Goal: Information Seeking & Learning: Learn about a topic

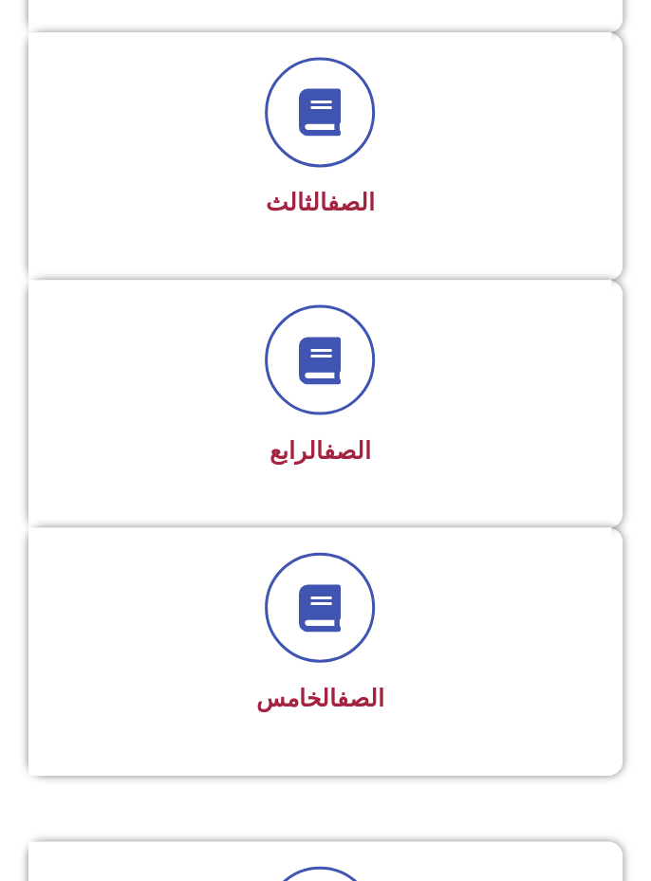
scroll to position [880, 0]
click at [454, 628] on div at bounding box center [319, 607] width 533 height 110
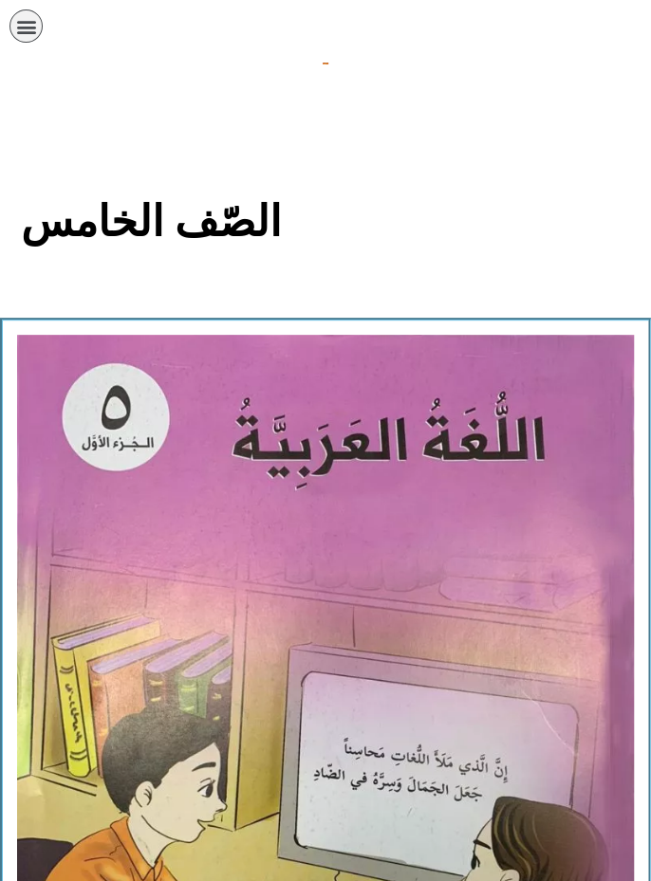
click at [16, 25] on icon "כפתור פתיחת תפריט" at bounding box center [26, 26] width 21 height 21
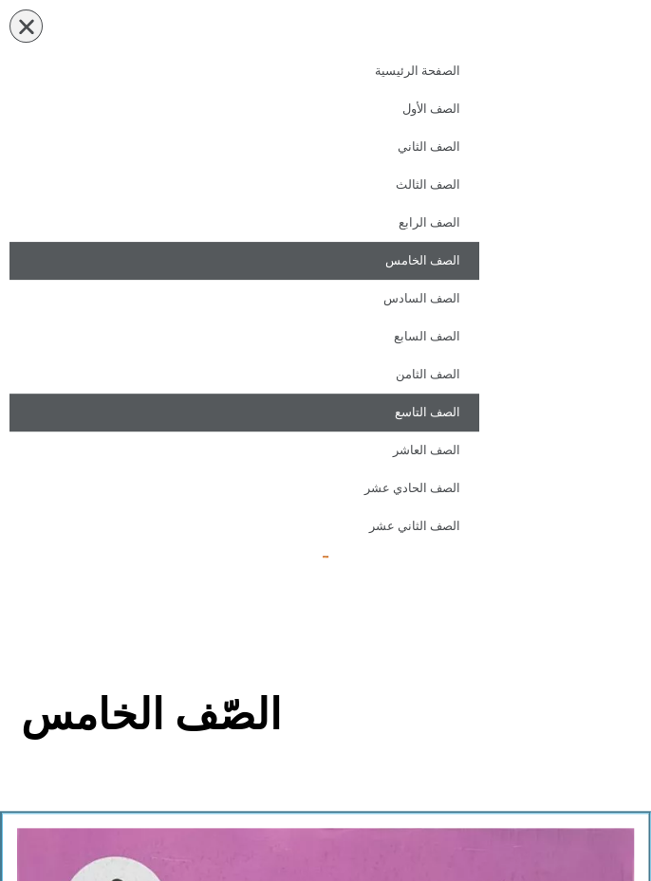
click at [448, 417] on link "الصف التاسع" at bounding box center [244, 413] width 470 height 38
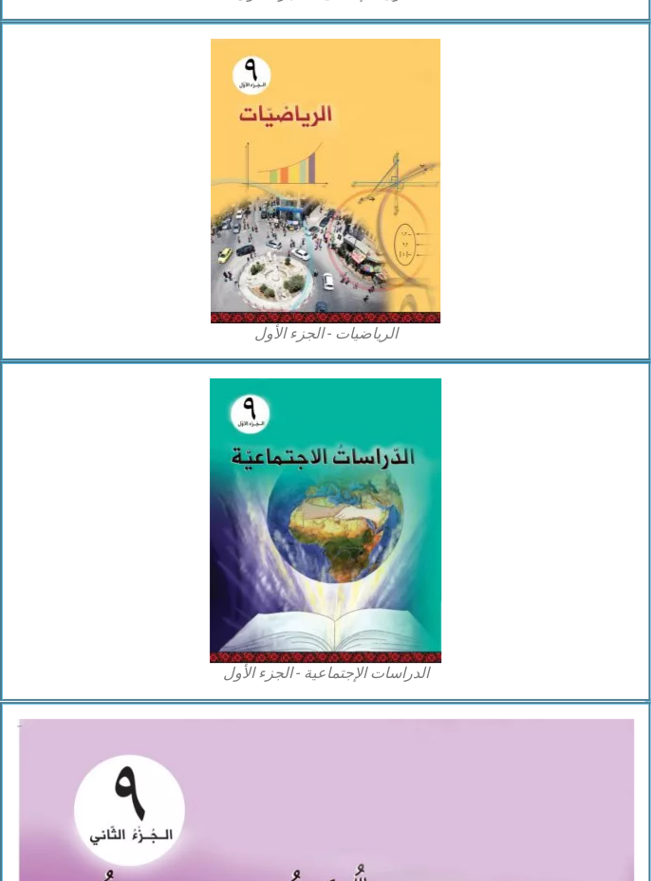
scroll to position [1933, 0]
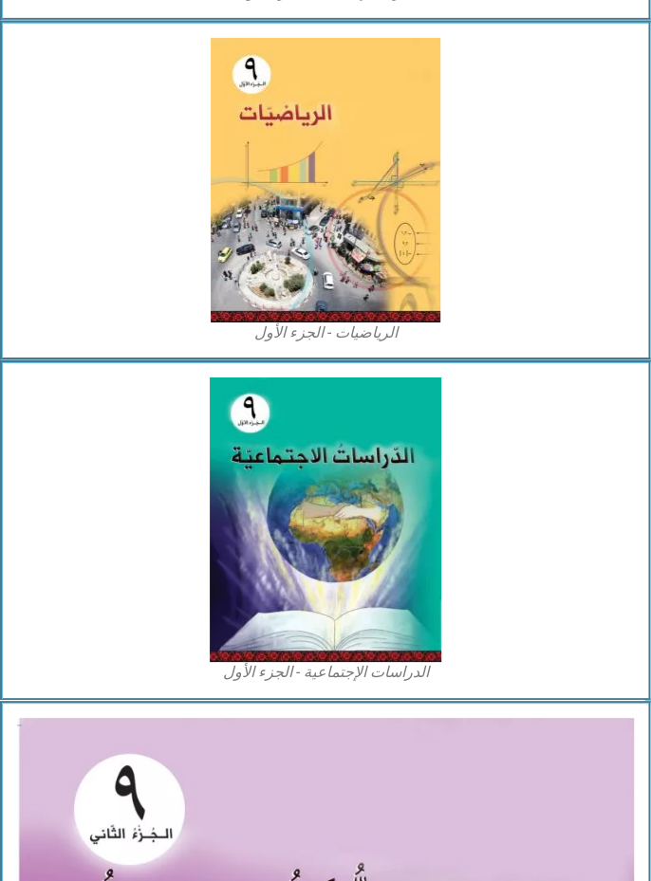
click at [384, 285] on img at bounding box center [326, 180] width 230 height 285
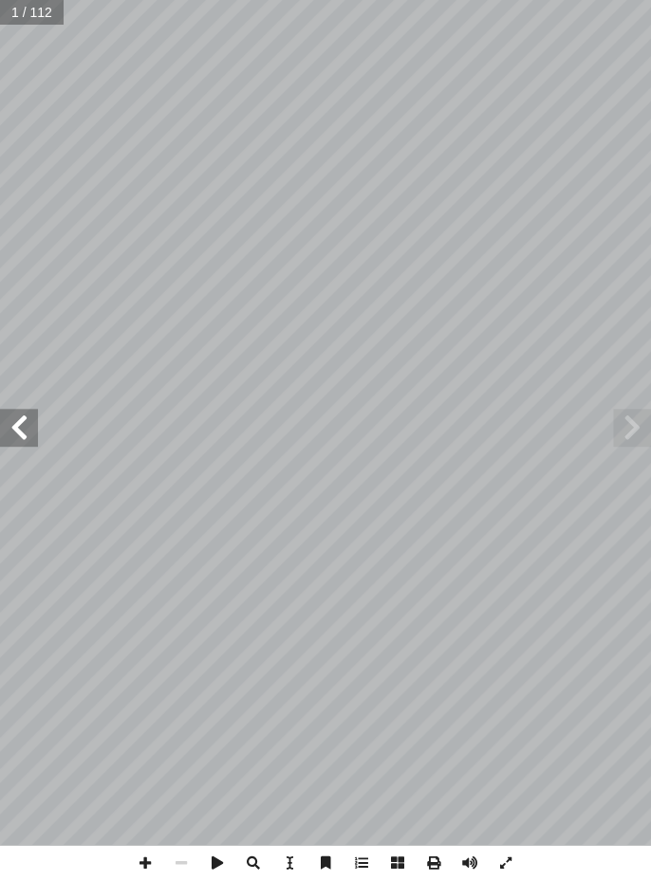
click at [9, 422] on span at bounding box center [19, 428] width 38 height 38
click at [20, 429] on span at bounding box center [19, 428] width 38 height 38
click at [21, 426] on span at bounding box center [19, 428] width 38 height 38
click at [23, 419] on span at bounding box center [19, 428] width 38 height 38
click at [35, 432] on span at bounding box center [19, 428] width 38 height 38
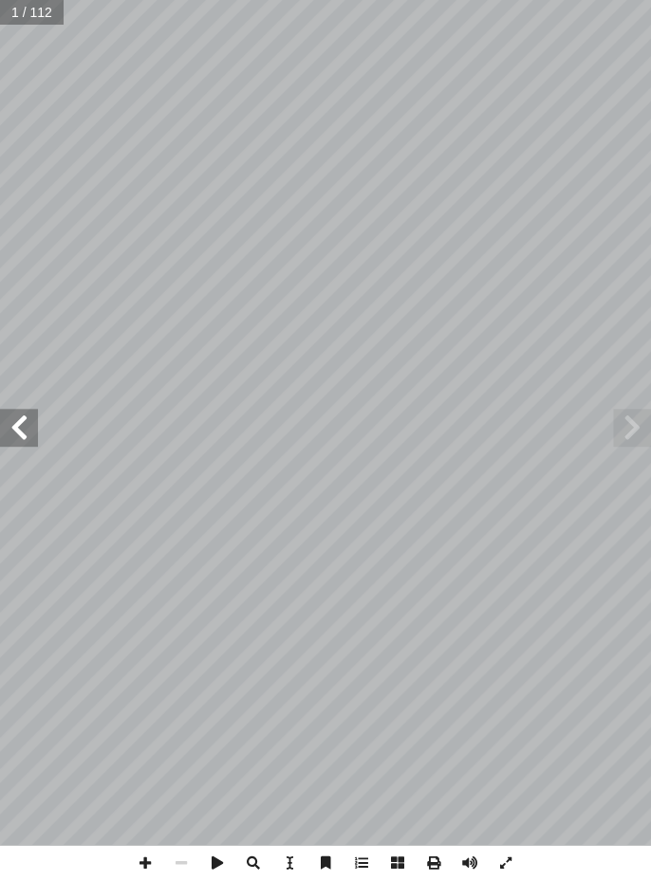
click at [21, 433] on span at bounding box center [19, 428] width 38 height 38
click at [20, 431] on span at bounding box center [19, 428] width 38 height 38
click at [16, 430] on span at bounding box center [19, 428] width 38 height 38
click at [17, 422] on span at bounding box center [19, 428] width 38 height 38
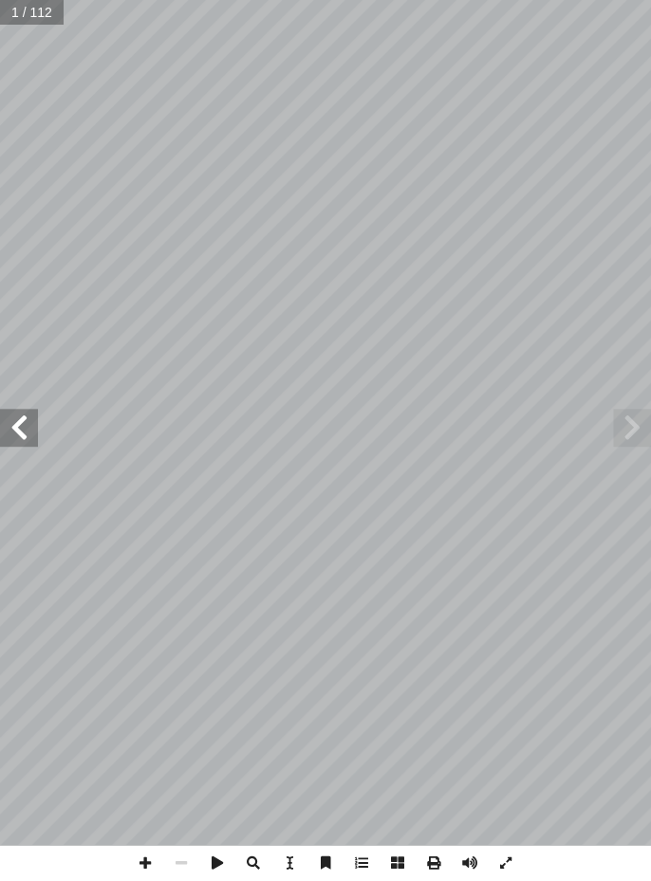
click at [28, 431] on span at bounding box center [19, 428] width 38 height 38
click at [28, 438] on span at bounding box center [19, 428] width 38 height 38
click at [28, 418] on span at bounding box center [19, 428] width 38 height 38
click at [633, 425] on span at bounding box center [632, 428] width 38 height 38
click at [15, 416] on span at bounding box center [19, 428] width 38 height 38
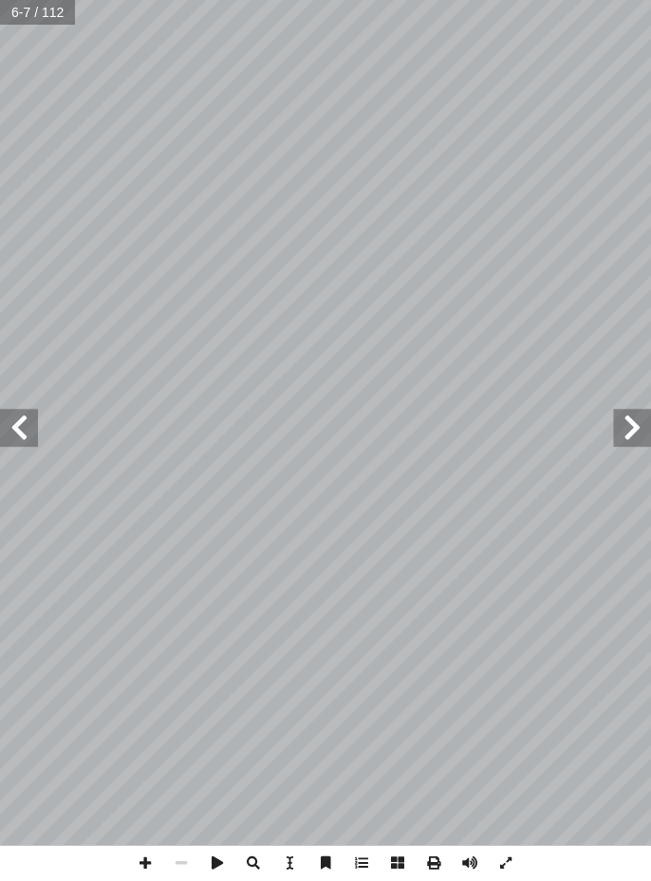
click at [21, 418] on span at bounding box center [19, 428] width 38 height 38
click at [31, 420] on span at bounding box center [19, 428] width 38 height 38
click at [24, 430] on span at bounding box center [19, 428] width 38 height 38
click at [20, 434] on span at bounding box center [19, 428] width 38 height 38
click at [647, 427] on span at bounding box center [632, 428] width 38 height 38
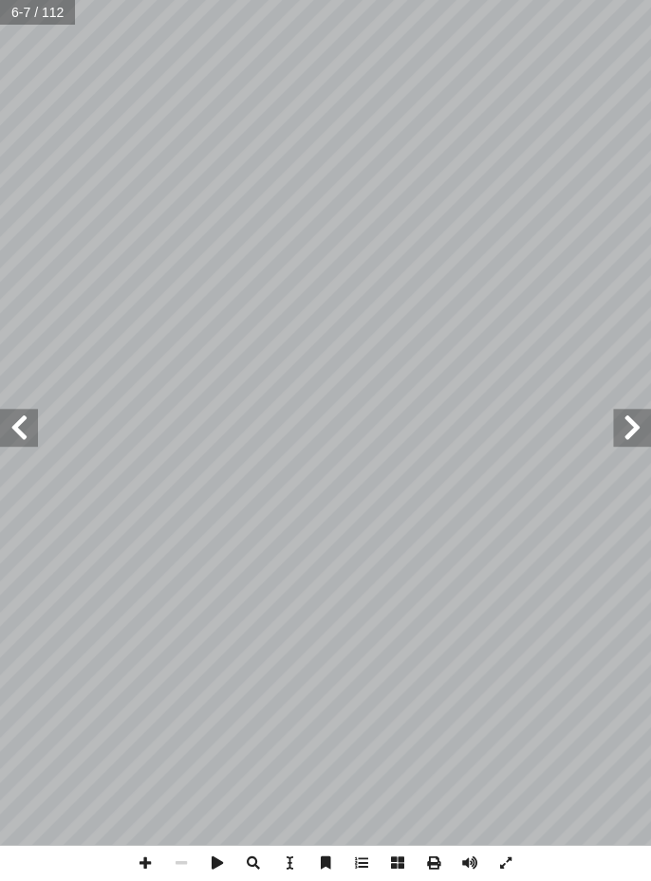
click at [14, 444] on span at bounding box center [19, 428] width 38 height 38
click at [15, 436] on span at bounding box center [19, 428] width 38 height 38
click at [24, 445] on span at bounding box center [19, 428] width 38 height 38
click at [25, 427] on span at bounding box center [19, 428] width 38 height 38
click at [28, 425] on span at bounding box center [19, 428] width 38 height 38
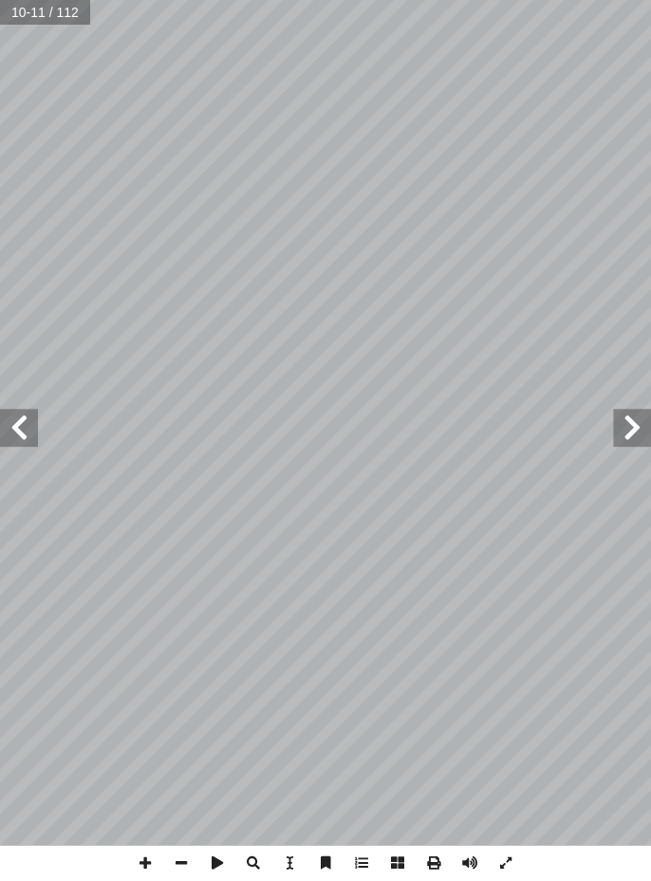
click at [637, 426] on span at bounding box center [632, 428] width 38 height 38
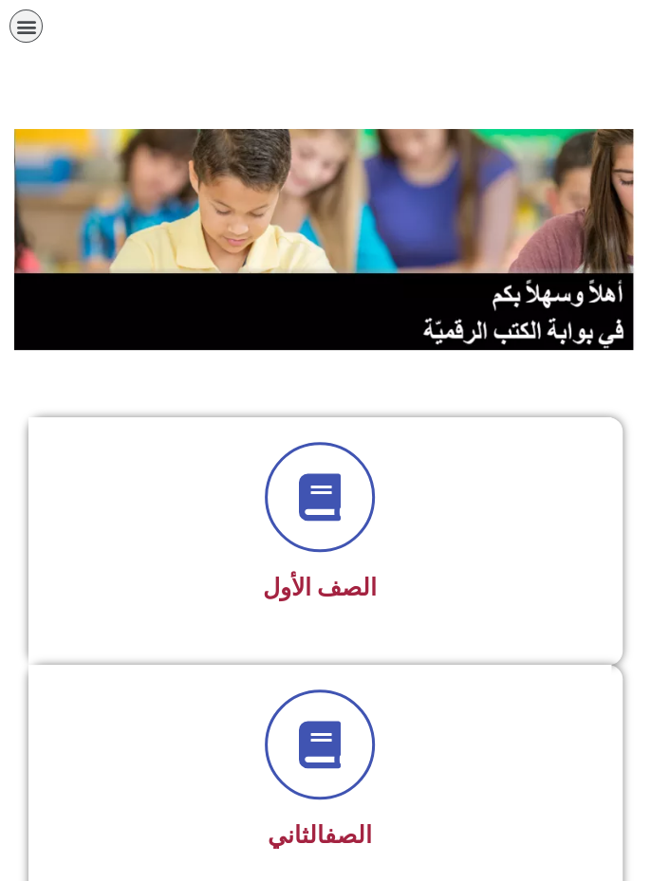
click at [241, 531] on div at bounding box center [319, 497] width 533 height 110
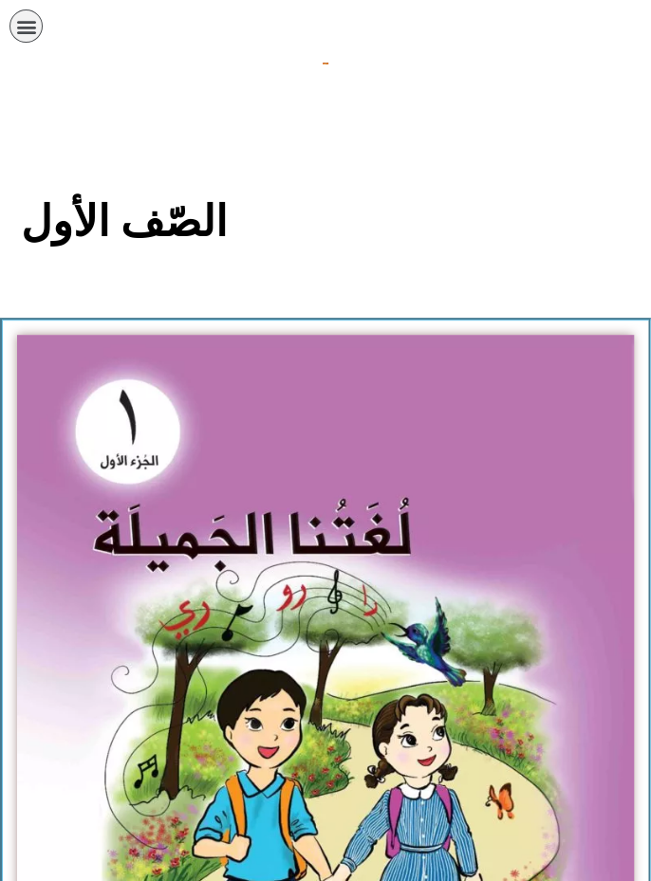
click at [23, 31] on icon "כפתור פתיחת תפריט" at bounding box center [26, 26] width 21 height 21
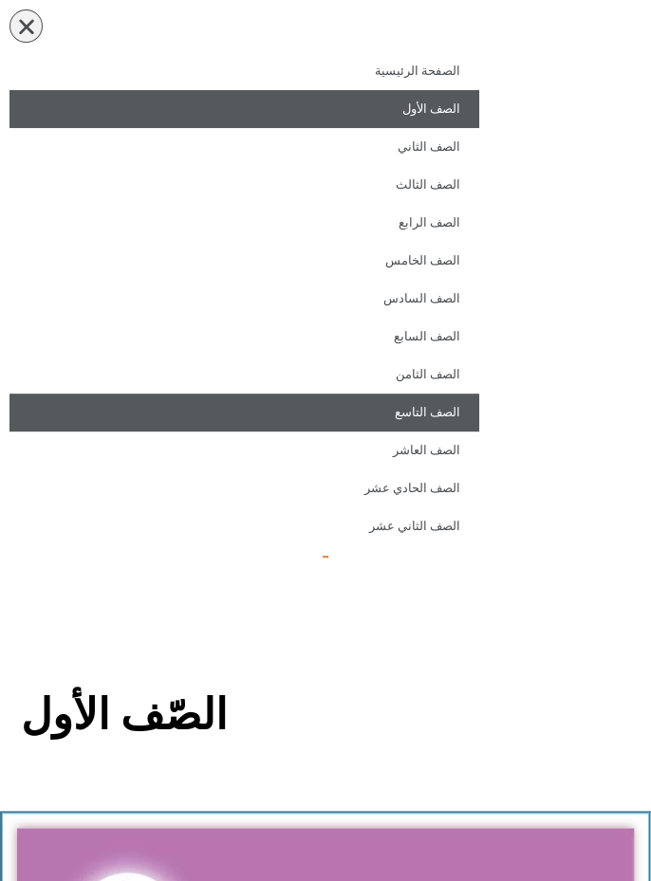
click at [441, 408] on link "الصف التاسع" at bounding box center [244, 413] width 470 height 38
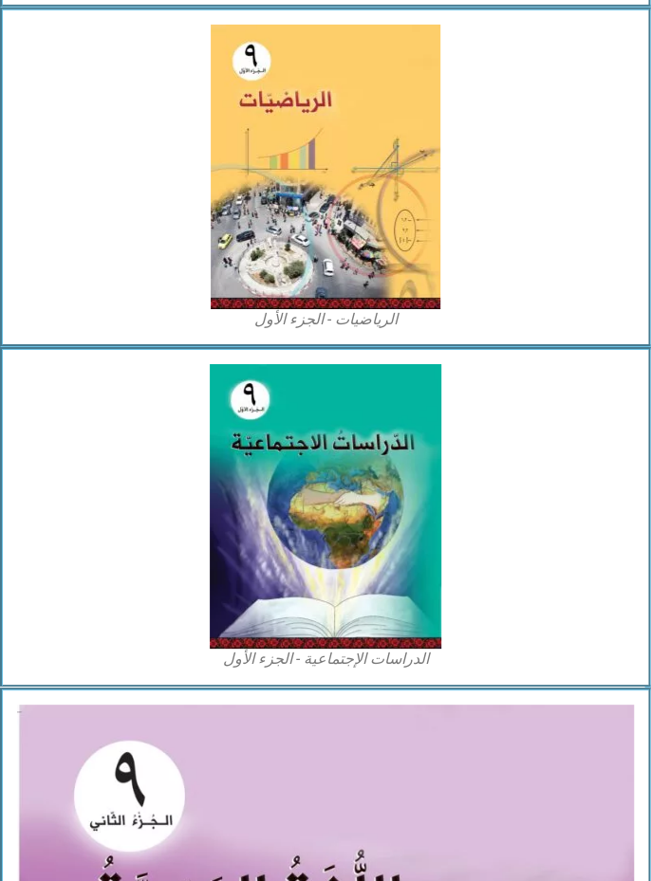
scroll to position [1950, 0]
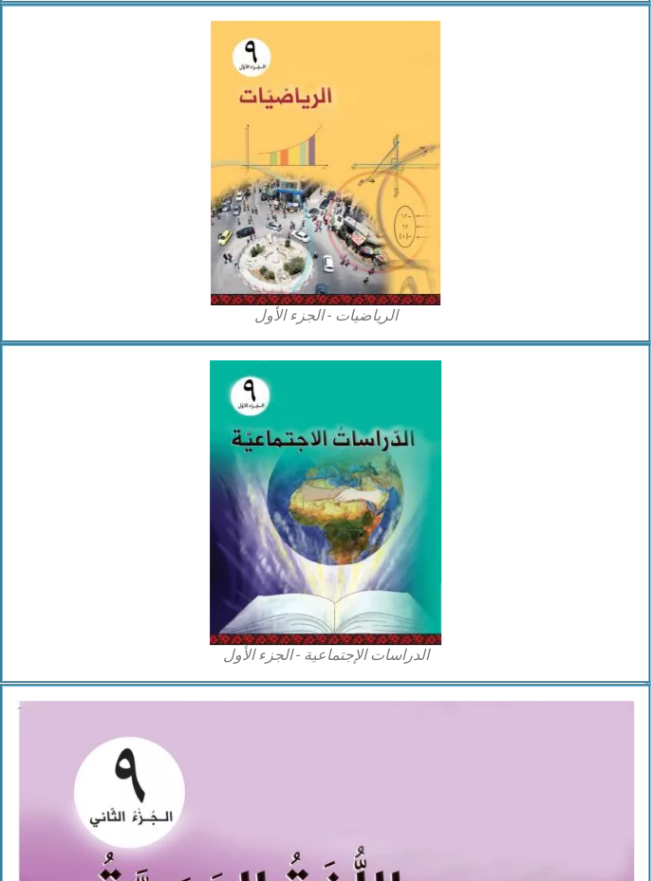
click at [312, 195] on img at bounding box center [326, 163] width 230 height 285
click at [378, 275] on img at bounding box center [326, 163] width 230 height 285
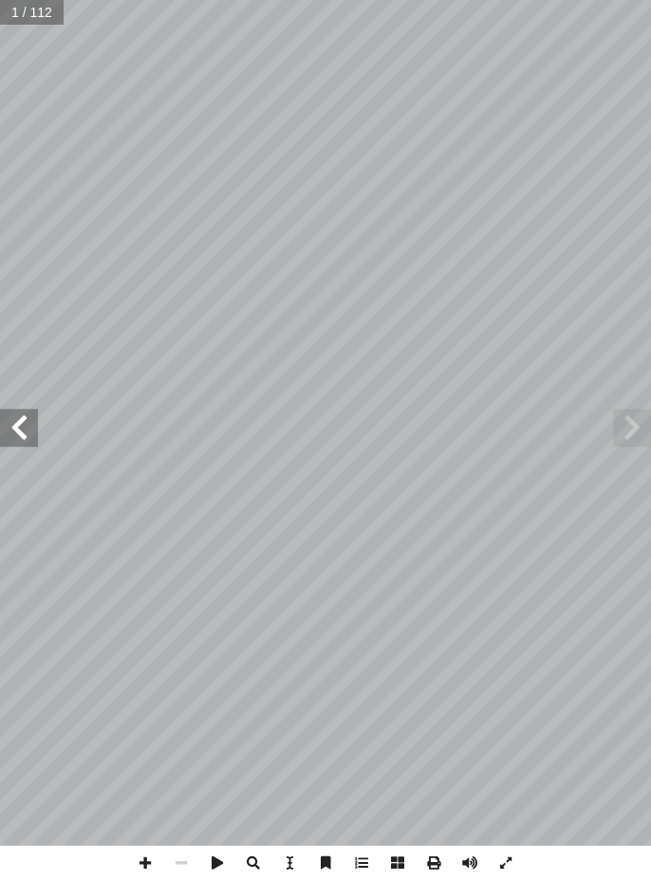
click at [11, 423] on span at bounding box center [19, 428] width 38 height 38
click at [36, 434] on span at bounding box center [19, 428] width 38 height 38
click at [36, 430] on span at bounding box center [19, 428] width 38 height 38
click at [18, 423] on span at bounding box center [19, 428] width 38 height 38
click at [11, 428] on span at bounding box center [19, 428] width 38 height 38
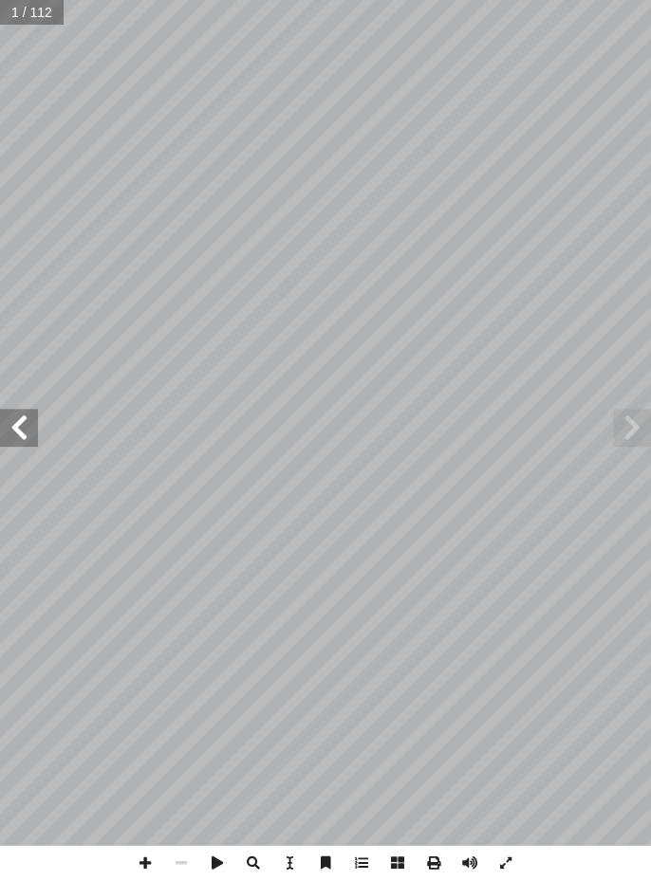
click at [17, 421] on span at bounding box center [19, 428] width 38 height 38
click at [22, 417] on span at bounding box center [19, 428] width 38 height 38
click at [25, 412] on span at bounding box center [19, 428] width 38 height 38
click at [30, 410] on span at bounding box center [19, 428] width 38 height 38
click at [25, 409] on span at bounding box center [19, 428] width 38 height 38
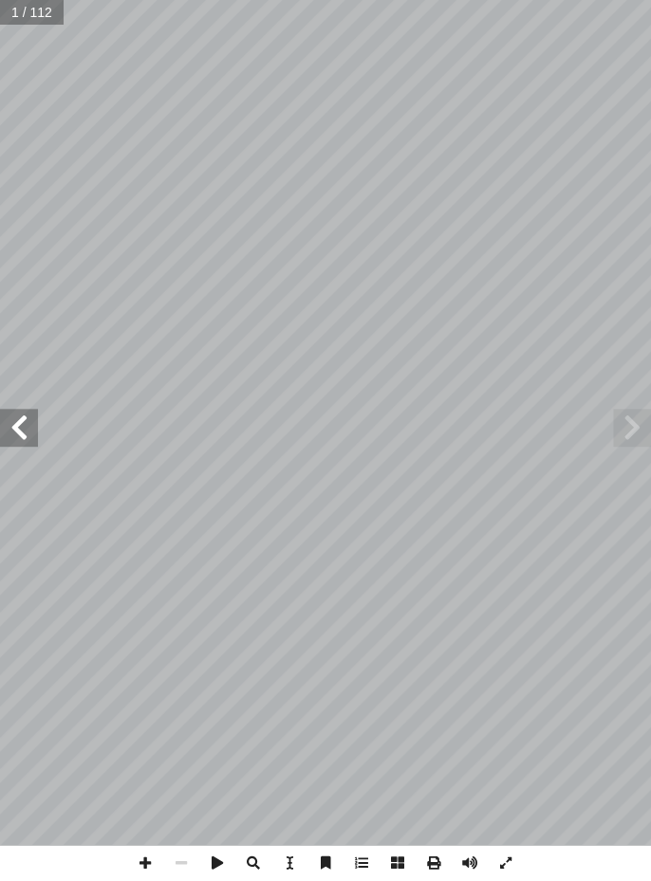
click at [29, 412] on span at bounding box center [19, 428] width 38 height 38
click at [32, 413] on span at bounding box center [19, 428] width 38 height 38
click at [27, 411] on span at bounding box center [19, 428] width 38 height 38
click at [28, 414] on span at bounding box center [19, 428] width 38 height 38
click at [35, 409] on span at bounding box center [19, 428] width 38 height 38
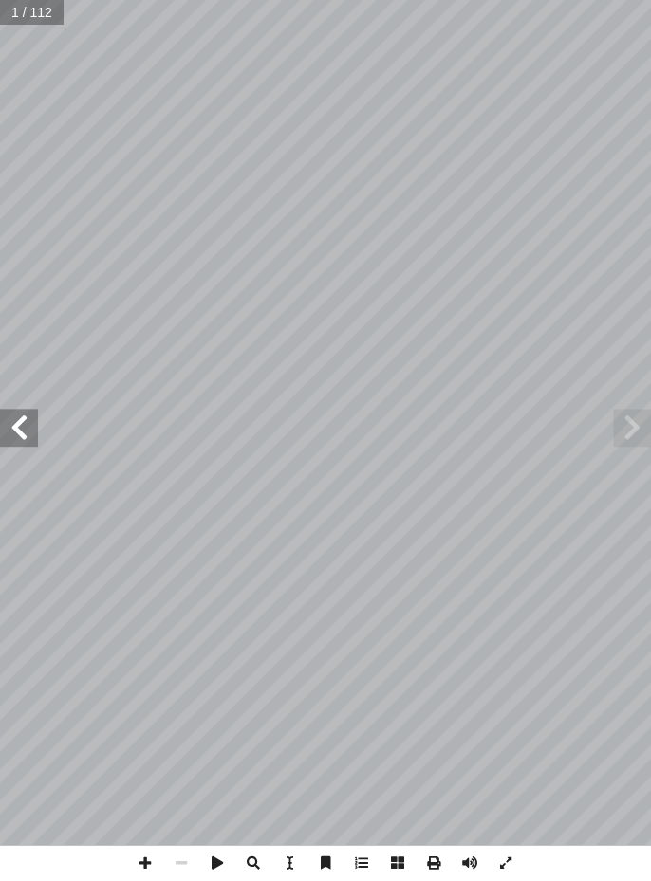
click at [27, 409] on span at bounding box center [19, 428] width 38 height 38
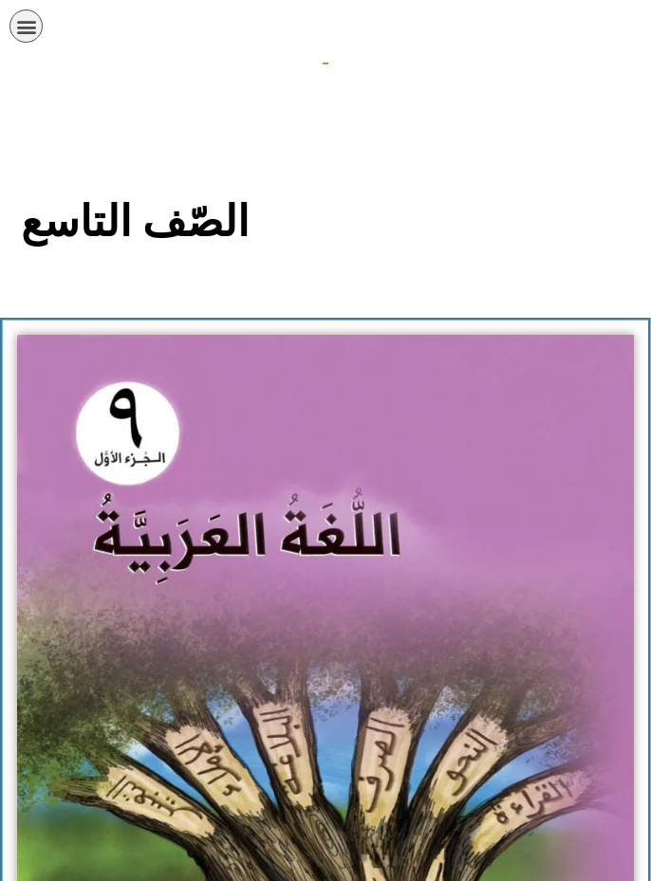
scroll to position [1993, 0]
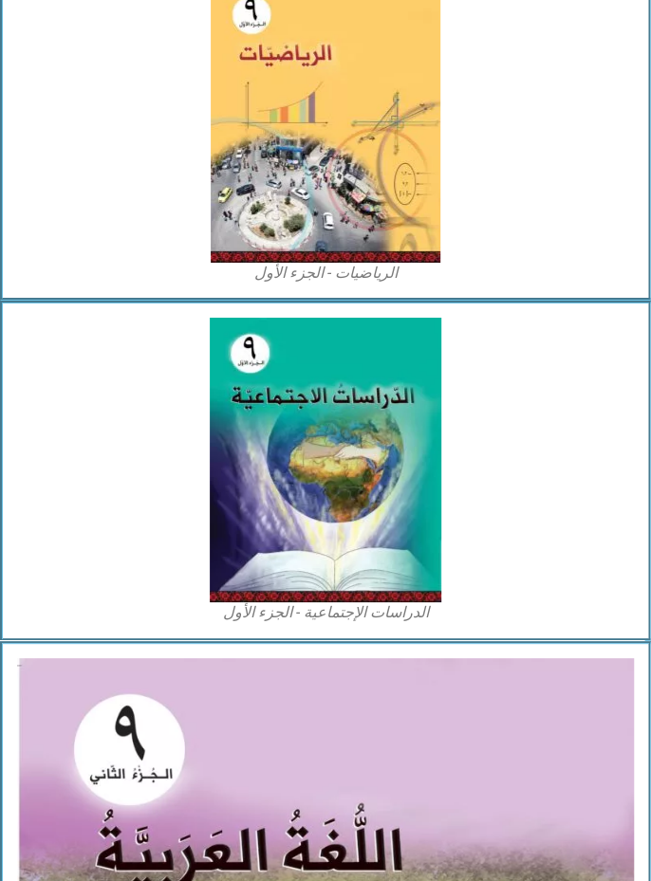
click at [351, 157] on img at bounding box center [326, 120] width 230 height 285
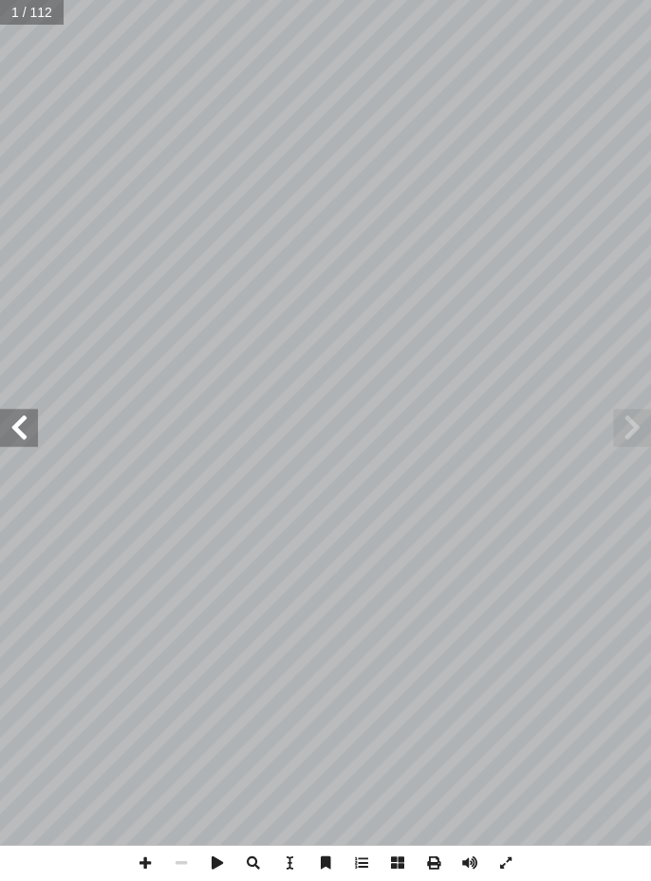
click at [25, 442] on span at bounding box center [19, 428] width 38 height 38
click at [16, 433] on span at bounding box center [19, 428] width 38 height 38
click at [17, 443] on span at bounding box center [19, 428] width 38 height 38
click at [17, 441] on span at bounding box center [19, 428] width 38 height 38
click at [15, 444] on span at bounding box center [19, 428] width 38 height 38
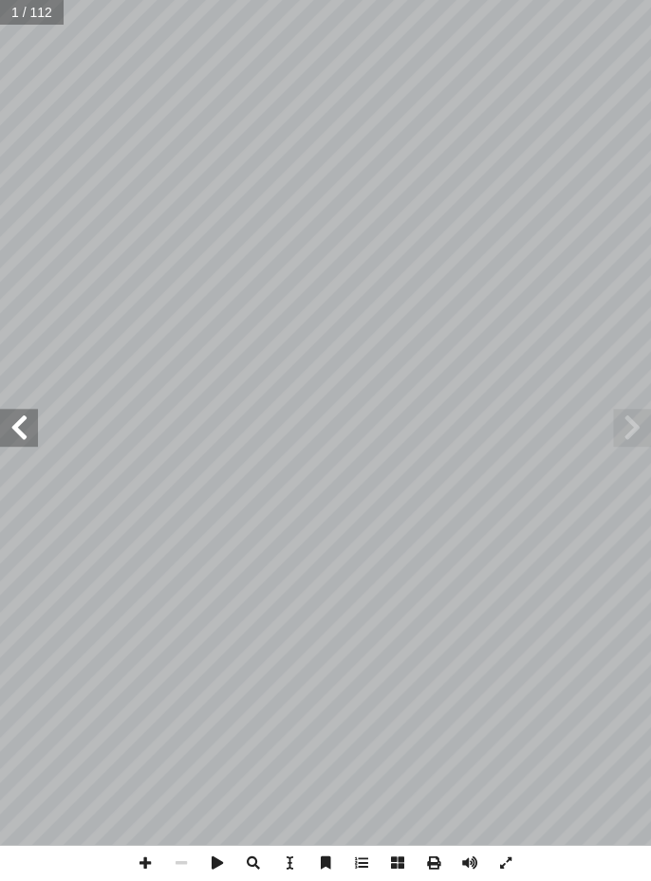
click at [19, 443] on span at bounding box center [19, 428] width 38 height 38
click at [9, 442] on span at bounding box center [19, 428] width 38 height 38
click at [23, 443] on span at bounding box center [19, 428] width 38 height 38
click at [21, 444] on span at bounding box center [19, 428] width 38 height 38
click at [23, 441] on span at bounding box center [19, 428] width 38 height 38
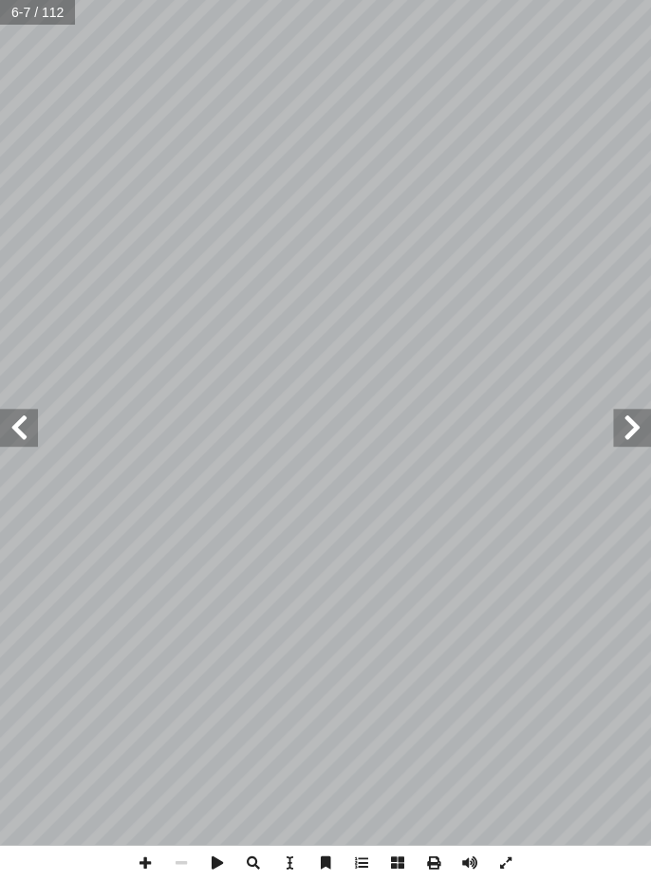
click at [20, 441] on span at bounding box center [19, 428] width 38 height 38
click at [34, 444] on span at bounding box center [19, 428] width 38 height 38
click at [17, 427] on span at bounding box center [19, 428] width 38 height 38
click at [624, 427] on span at bounding box center [632, 428] width 38 height 38
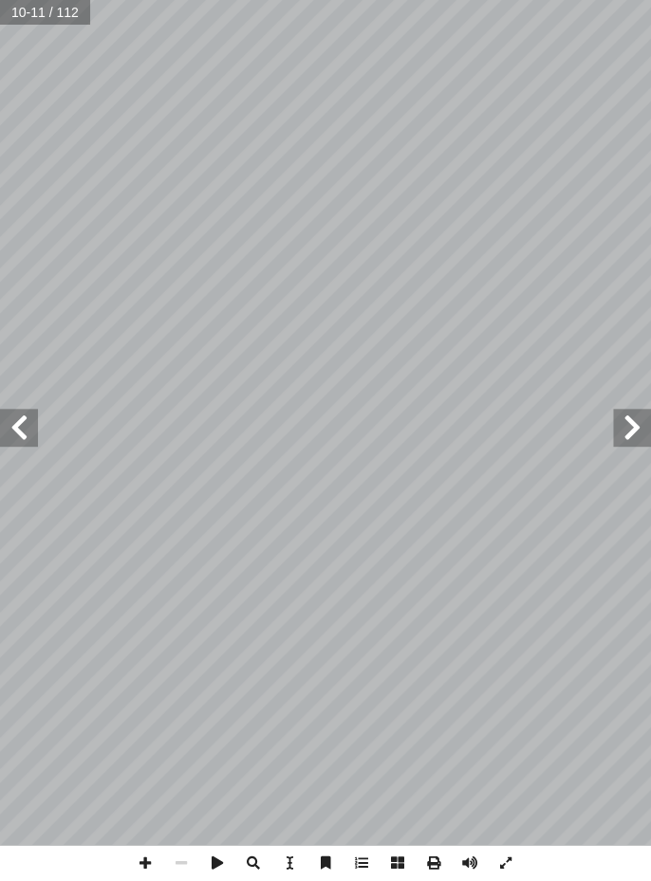
click at [632, 420] on span at bounding box center [632, 428] width 38 height 38
click at [632, 426] on span at bounding box center [632, 428] width 38 height 38
click at [631, 420] on span at bounding box center [632, 428] width 38 height 38
